Goal: Find specific page/section: Find specific page/section

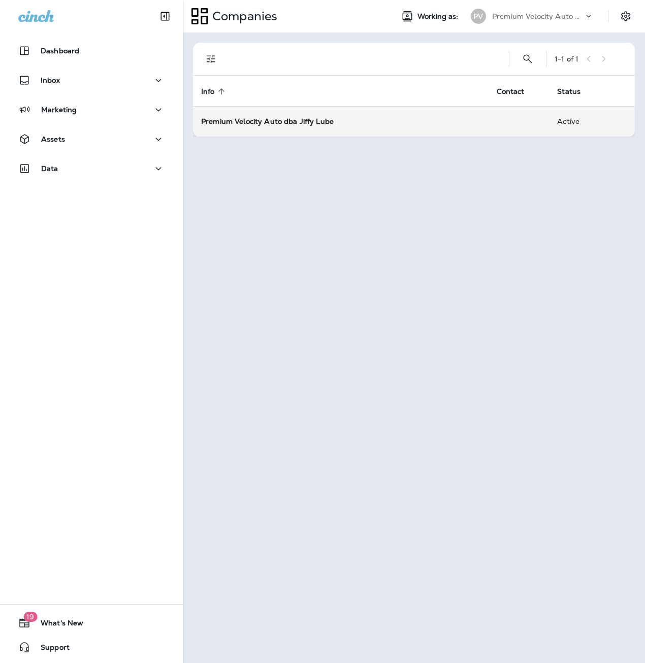
click at [311, 131] on td "Premium Velocity Auto dba Jiffy Lube" at bounding box center [341, 121] width 296 height 30
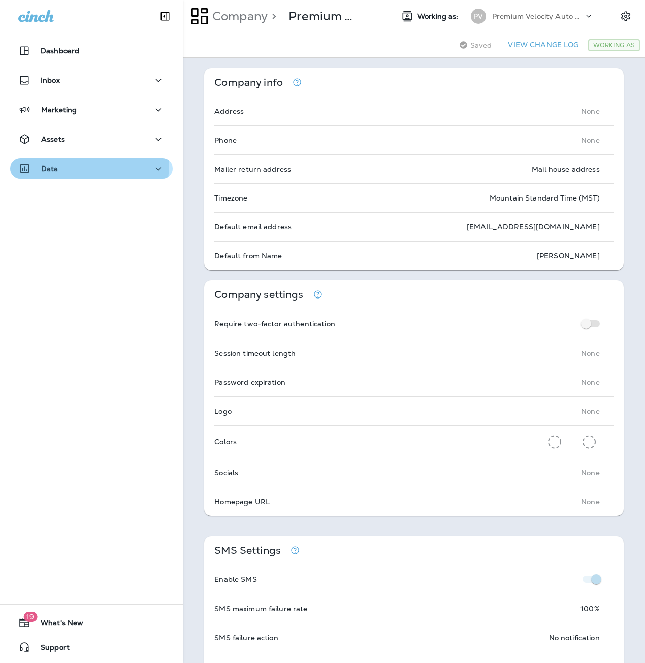
click at [47, 163] on div "Data" at bounding box center [38, 168] width 40 height 13
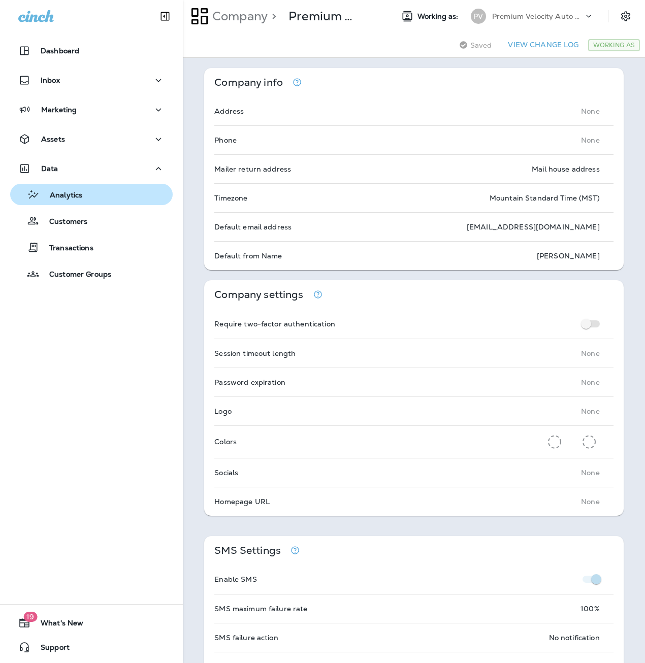
click at [63, 188] on div "Analytics" at bounding box center [48, 194] width 68 height 15
